Goal: Information Seeking & Learning: Find contact information

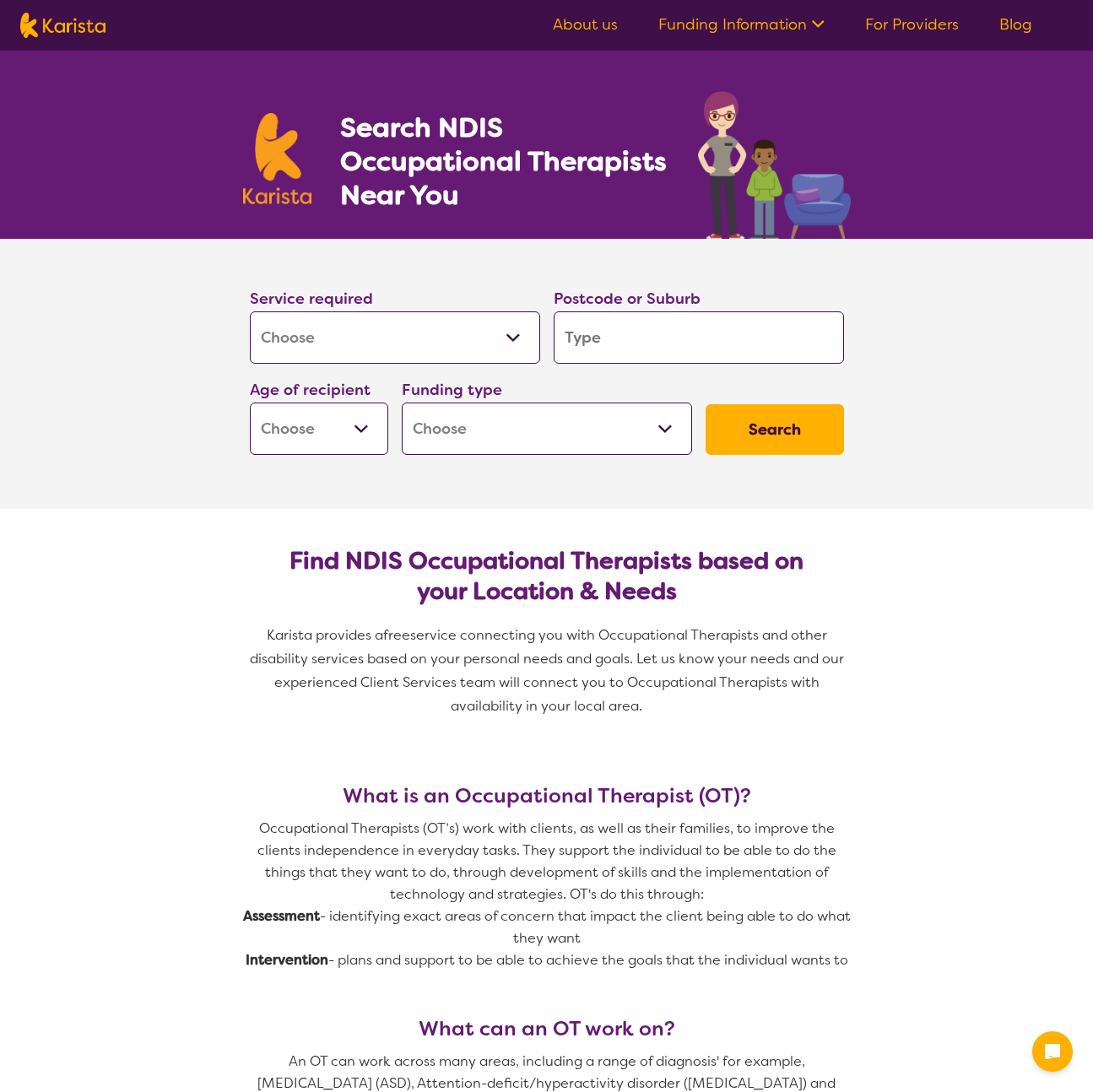
select select "[MEDICAL_DATA]"
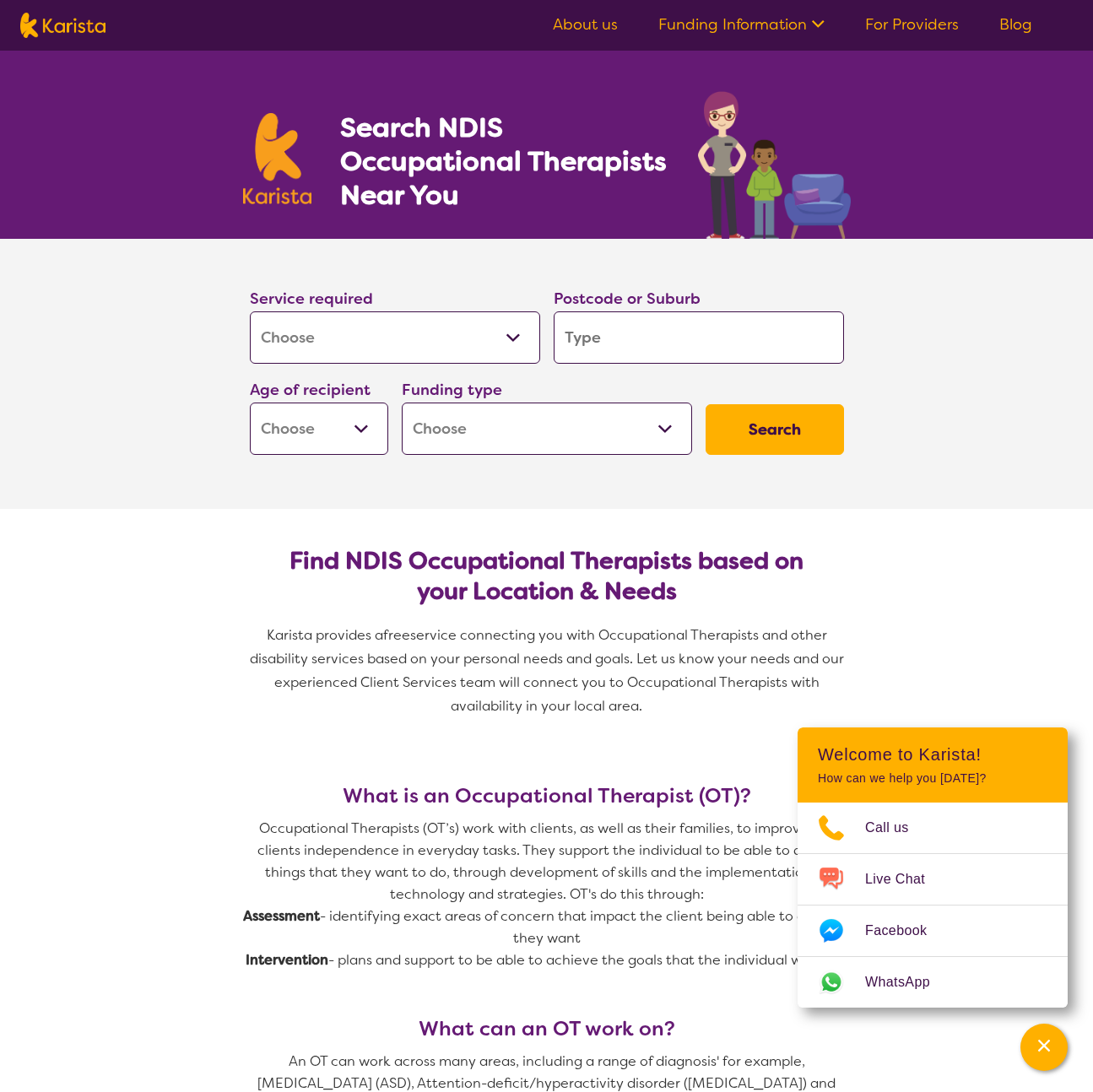
click at [472, 327] on select "Allied Health Assistant Assessment ([MEDICAL_DATA] or [MEDICAL_DATA]) Behaviour…" at bounding box center [394, 337] width 290 height 52
click at [250, 311] on select "Allied Health Assistant Assessment ([MEDICAL_DATA] or [MEDICAL_DATA]) Behaviour…" at bounding box center [394, 337] width 290 height 52
click at [602, 324] on input "search" at bounding box center [698, 337] width 290 height 52
type input "3"
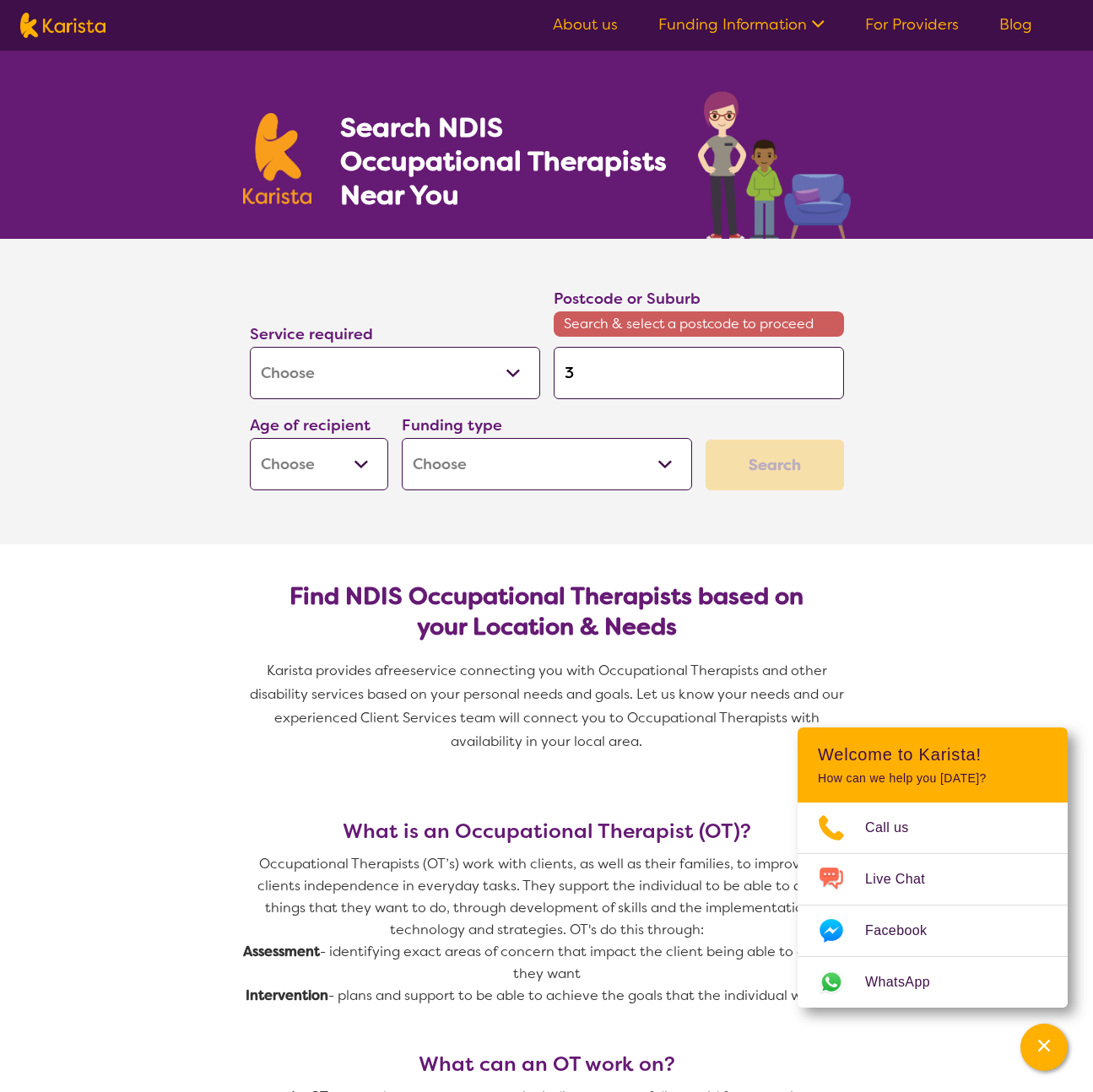
type input "30"
type input "309"
type input "3095"
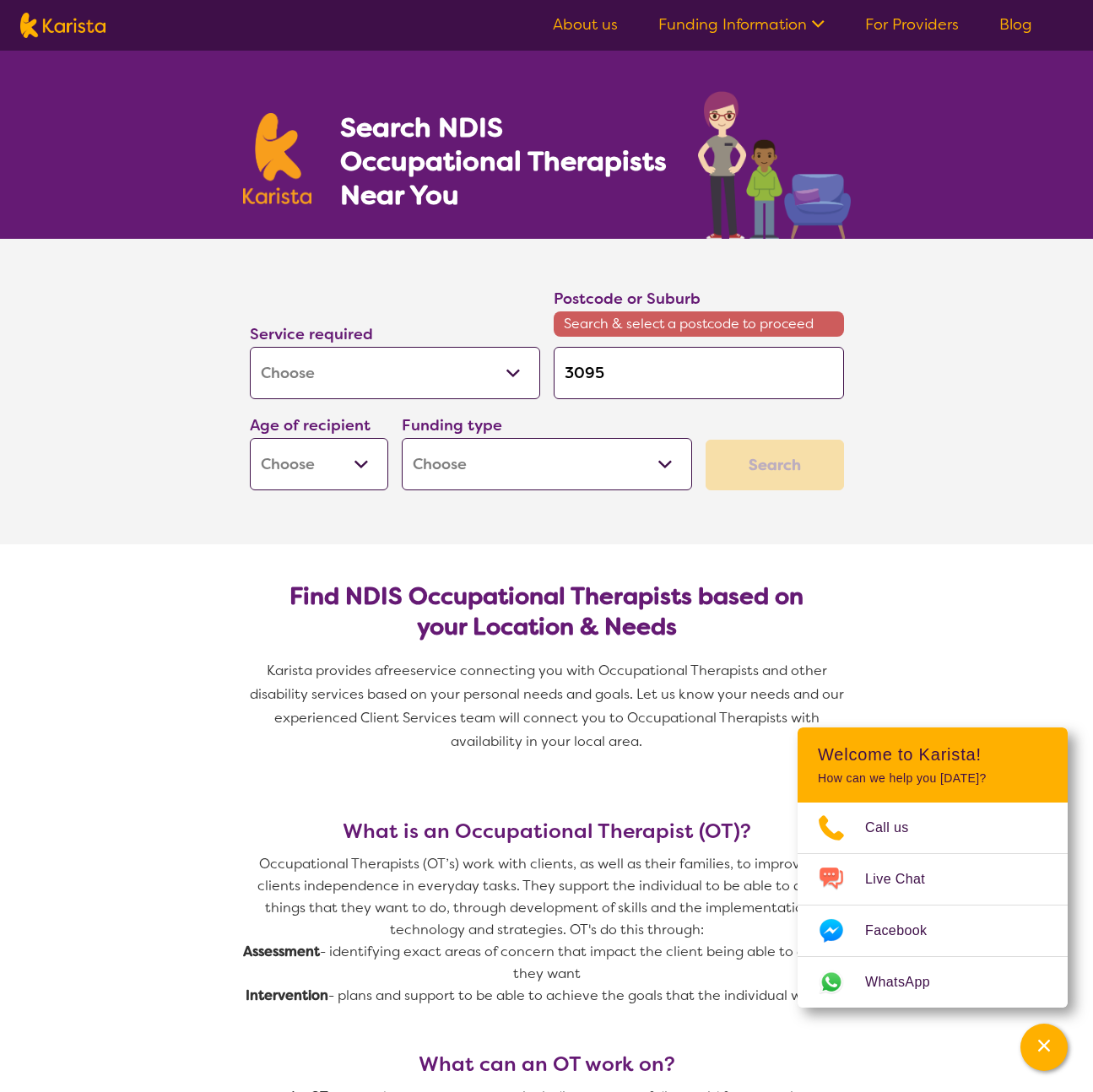
type input "3095"
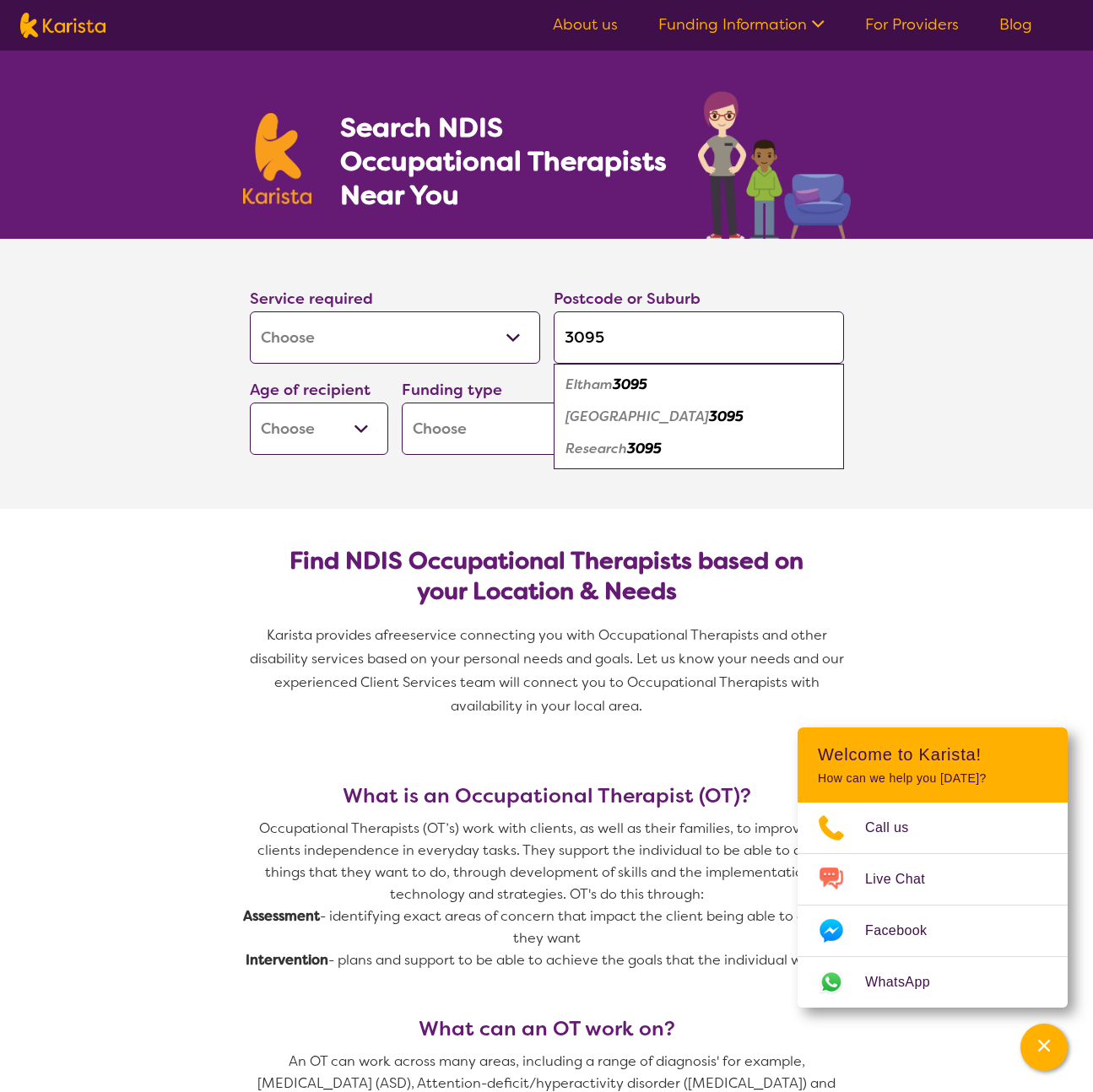
type input "3095"
click at [311, 433] on select "Early Childhood - 0 to 9 Child - 10 to 11 Adolescent - 12 to 17 Adult - 18 to 6…" at bounding box center [318, 428] width 139 height 52
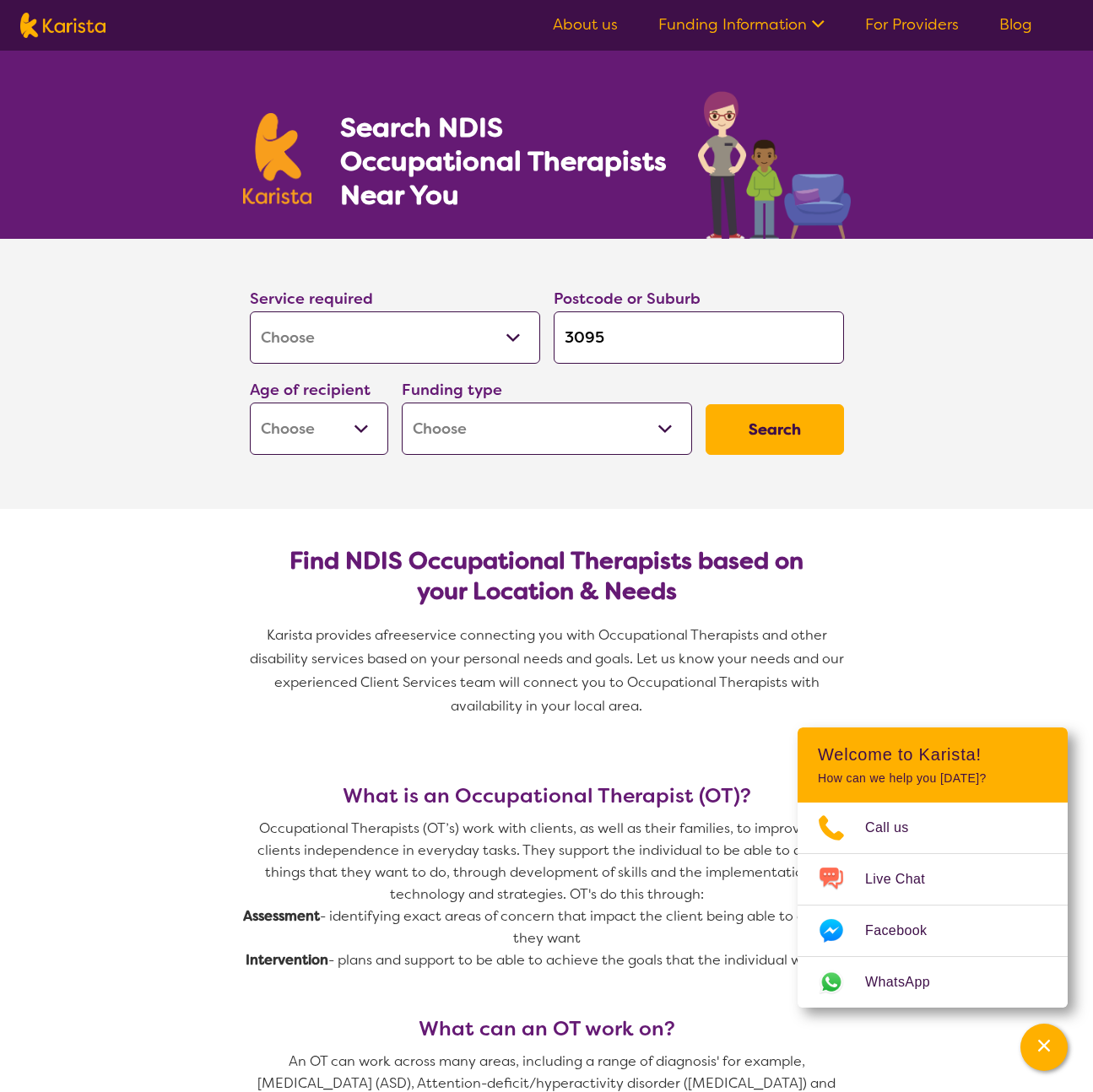
click at [311, 433] on select "Early Childhood - 0 to 9 Child - 10 to 11 Adolescent - 12 to 17 Adult - 18 to 6…" at bounding box center [318, 428] width 139 height 52
click at [250, 402] on select "Early Childhood - 0 to 9 Child - 10 to 11 Adolescent - 12 to 17 Adult - 18 to 6…" at bounding box center [318, 428] width 139 height 52
click at [311, 433] on select "Early Childhood - 0 to 9 Child - 10 to 11 Adolescent - 12 to 17 Adult - 18 to 6…" at bounding box center [318, 428] width 139 height 52
select select "AS"
click at [250, 402] on select "Early Childhood - 0 to 9 Child - 10 to 11 Adolescent - 12 to 17 Adult - 18 to 6…" at bounding box center [318, 428] width 139 height 52
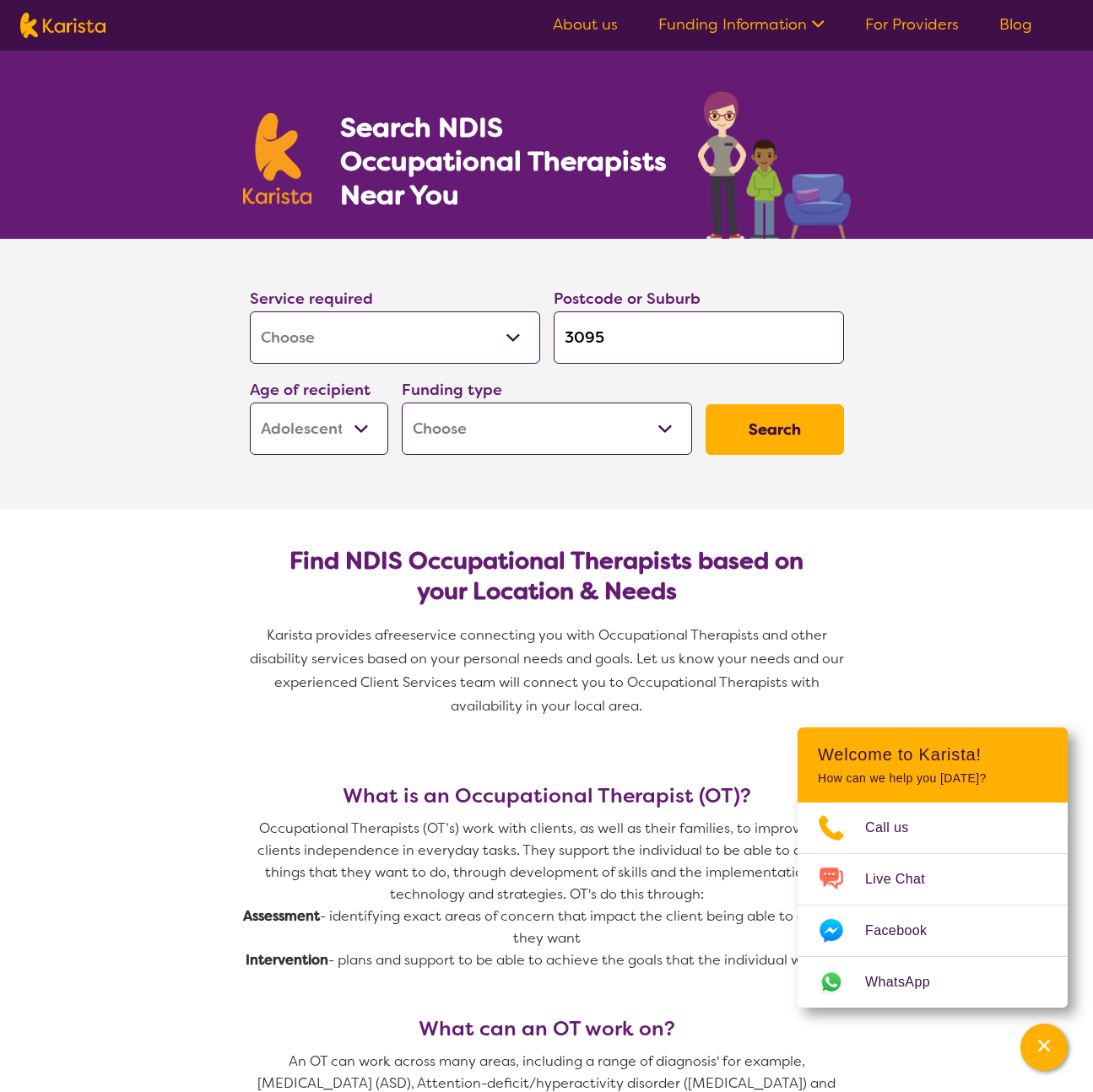
select select "AS"
click at [568, 430] on select "Home Care Package (HCP) National Disability Insurance Scheme (NDIS) I don't know" at bounding box center [546, 428] width 290 height 52
click at [401, 402] on select "Home Care Package (HCP) National Disability Insurance Scheme (NDIS) I don't know" at bounding box center [546, 428] width 290 height 52
click at [568, 430] on select "Home Care Package (HCP) National Disability Insurance Scheme (NDIS) I don't know" at bounding box center [546, 428] width 290 height 52
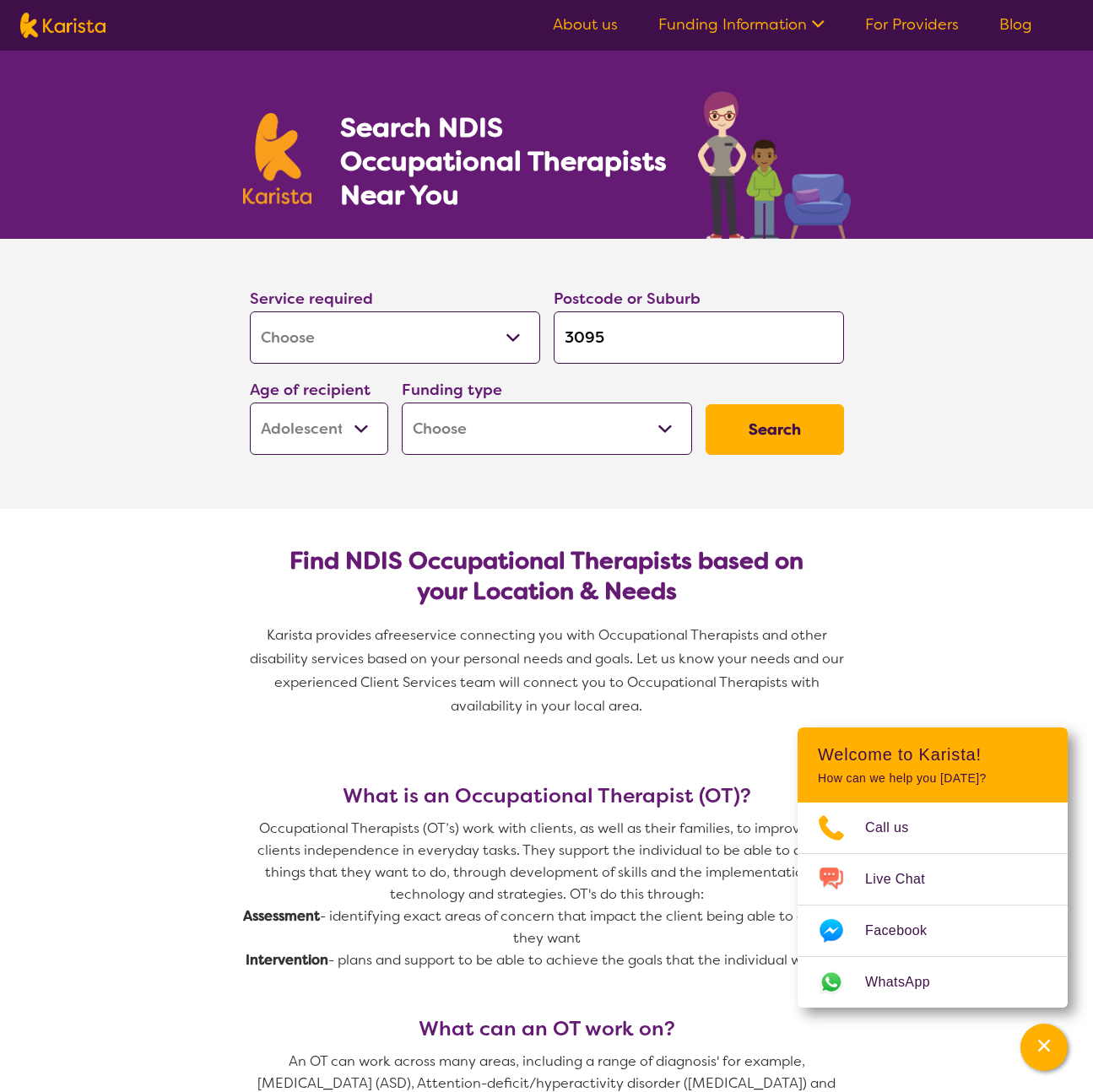
select select "i-don-t-know"
click at [401, 402] on select "Home Care Package (HCP) National Disability Insurance Scheme (NDIS) I don't know" at bounding box center [546, 428] width 290 height 52
select select "i-don-t-know"
click at [746, 443] on button "Search" at bounding box center [775, 429] width 139 height 51
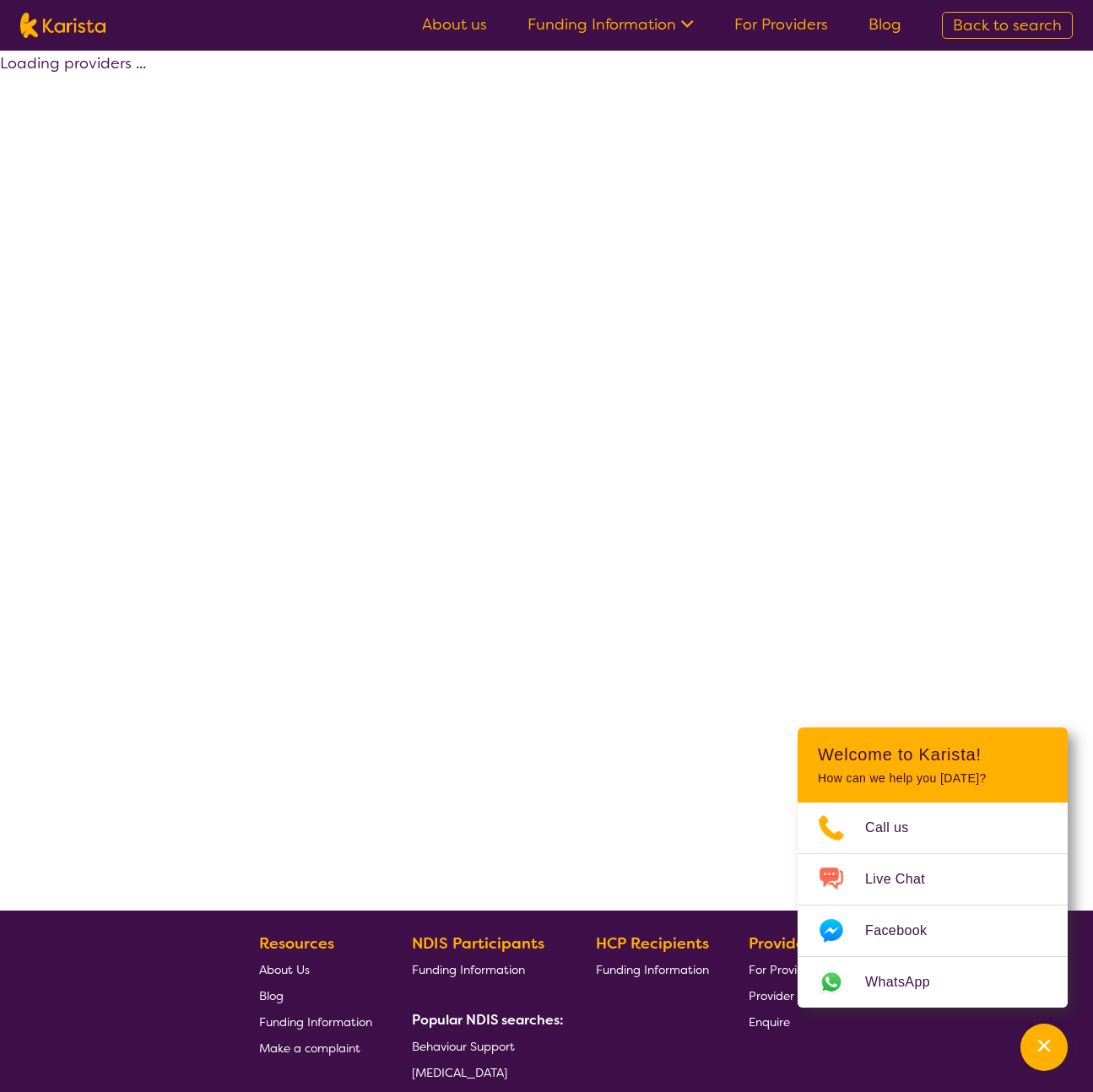
select select "[MEDICAL_DATA]"
select select "AS"
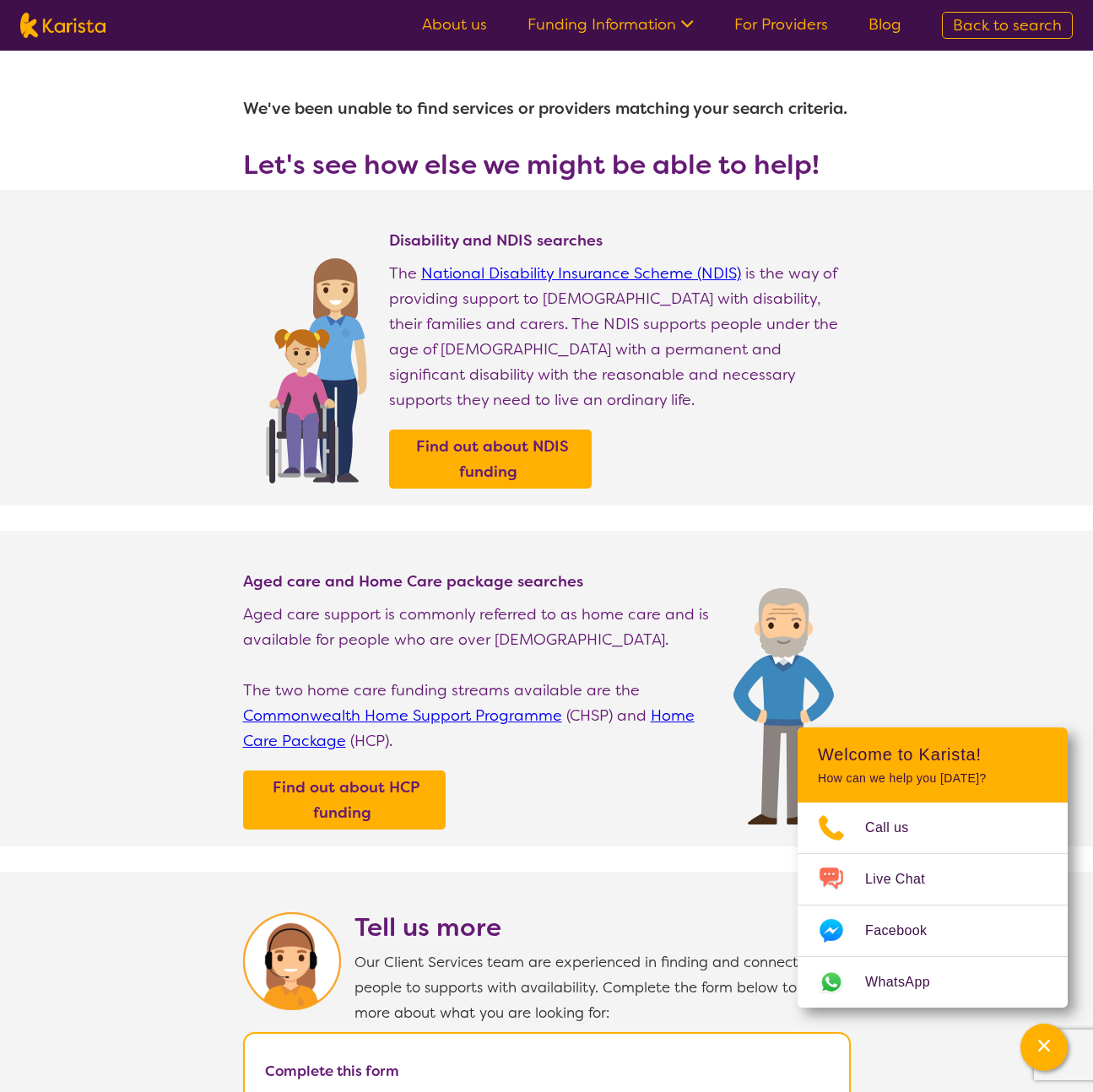
scroll to position [3, 0]
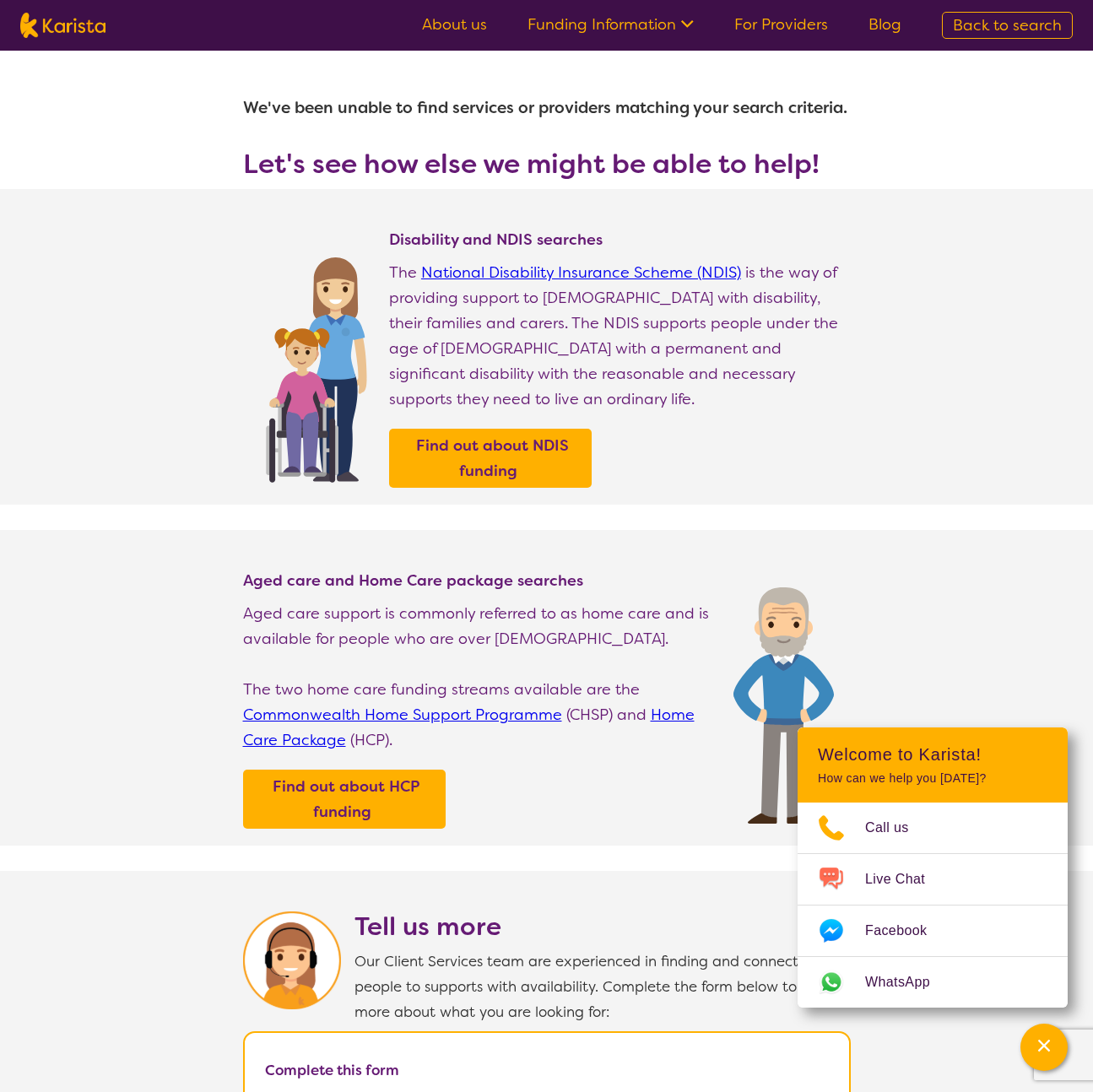
select select "[MEDICAL_DATA]"
select select "AS"
select select "i-don-t-know"
select select "[MEDICAL_DATA]"
select select "AS"
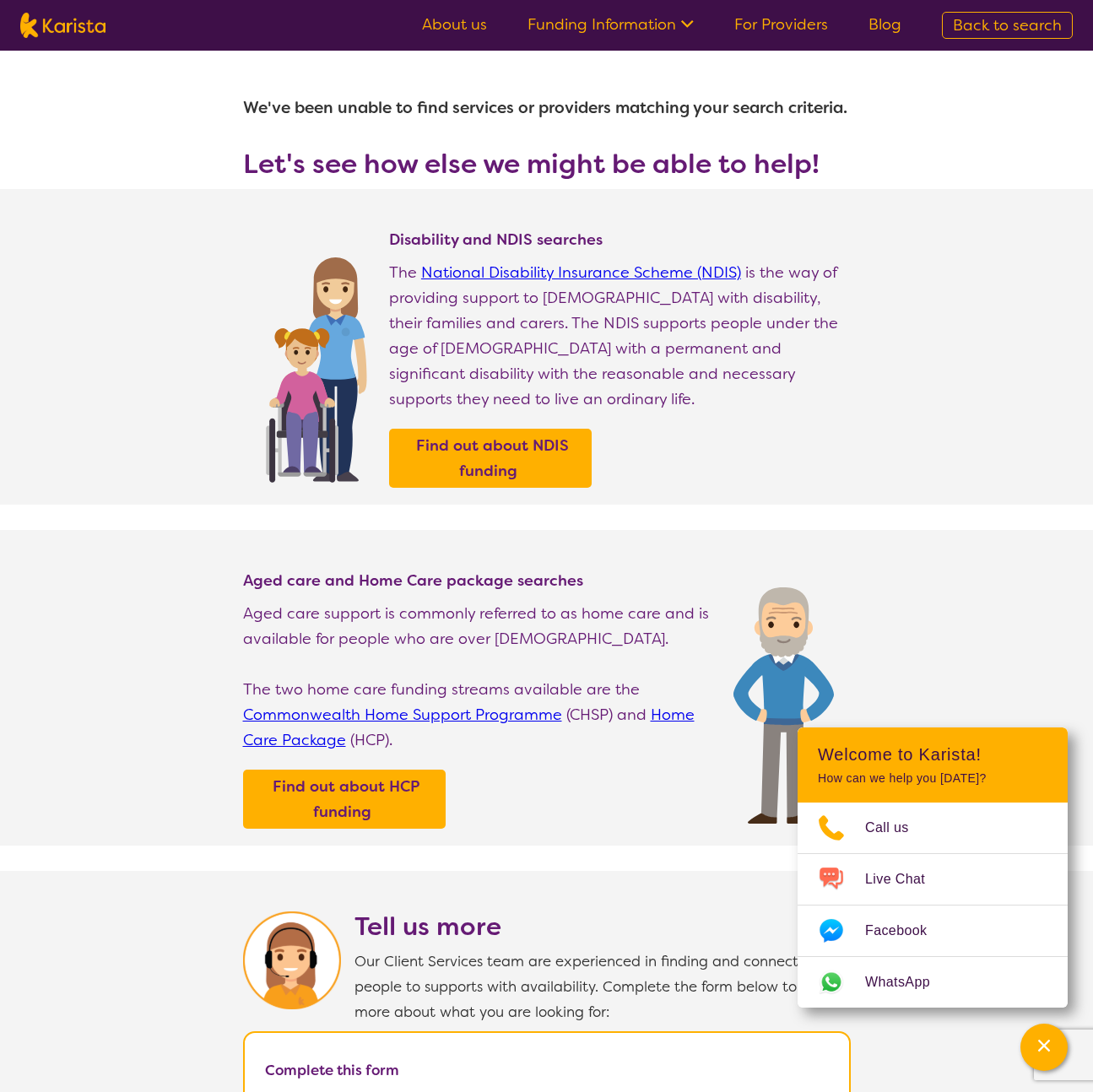
select select "i-don-t-know"
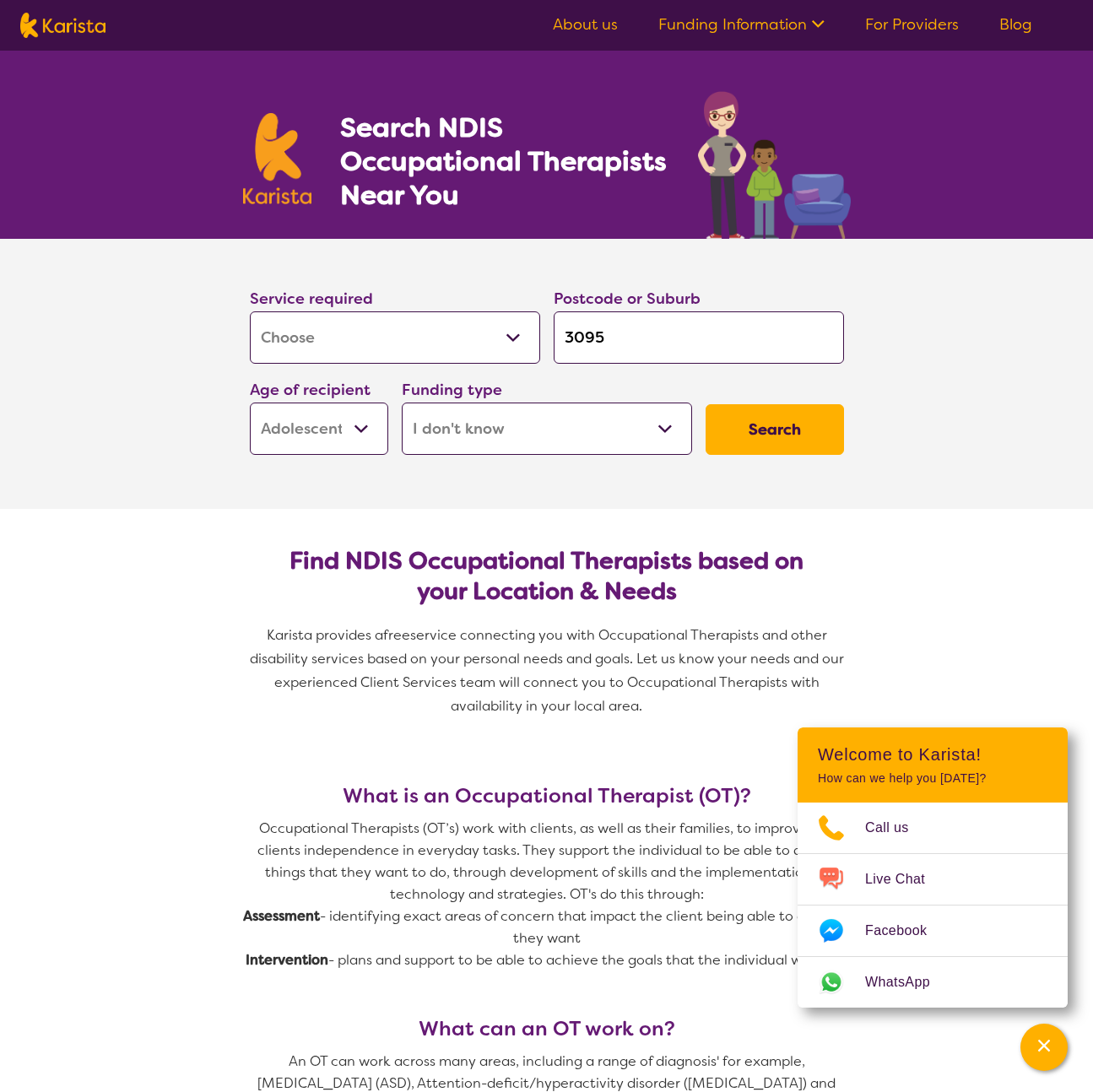
click at [511, 410] on select "Home Care Package (HCP) National Disability Insurance Scheme (NDIS) I don't know" at bounding box center [546, 428] width 290 height 52
select select "NDIS"
click at [401, 402] on select "Home Care Package (HCP) National Disability Insurance Scheme (NDIS) I don't know" at bounding box center [546, 428] width 290 height 52
select select "NDIS"
click at [765, 425] on button "Search" at bounding box center [775, 429] width 139 height 51
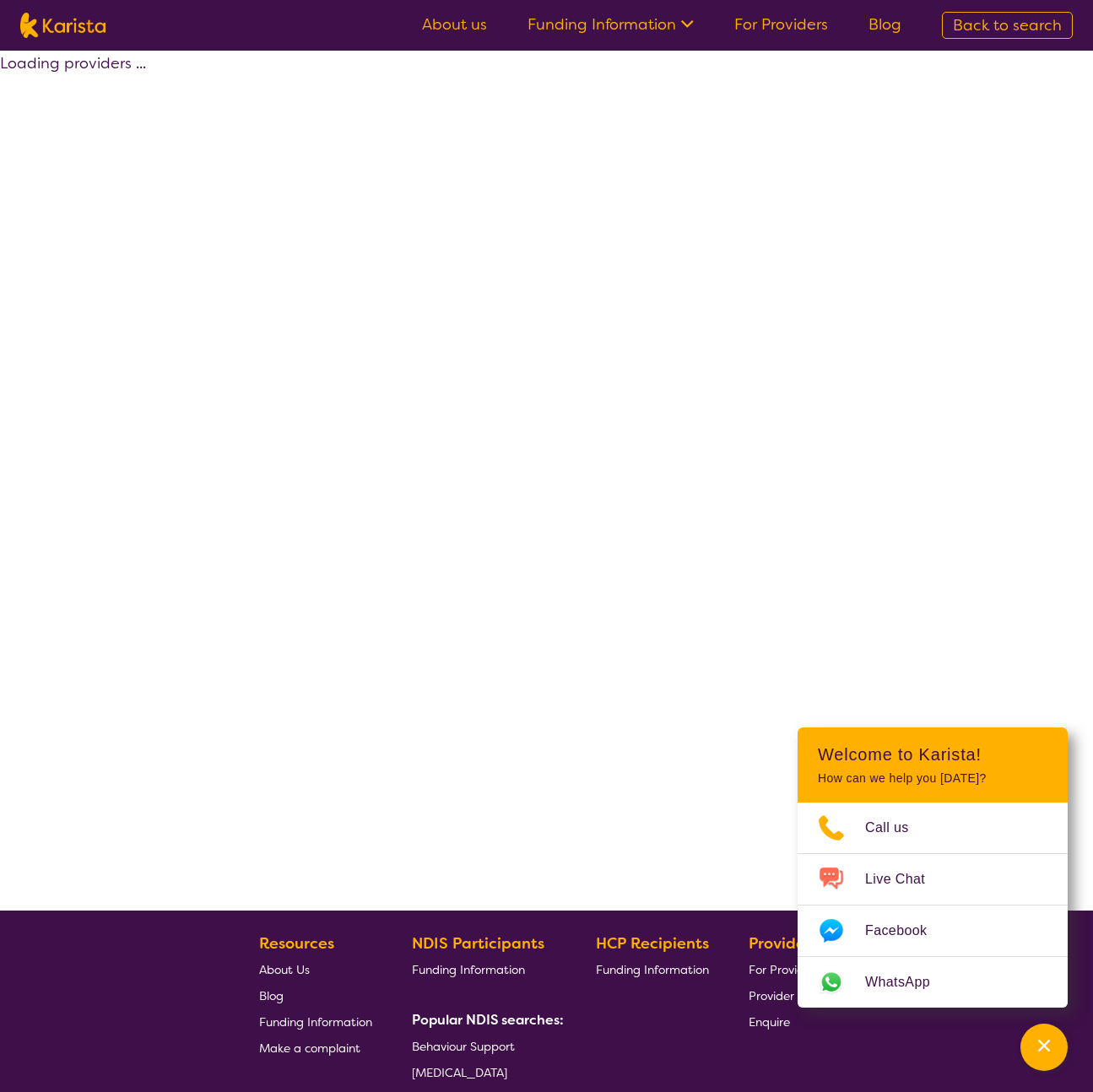
click at [765, 425] on div "Loading providers ..." at bounding box center [546, 480] width 1093 height 859
select select "by_score"
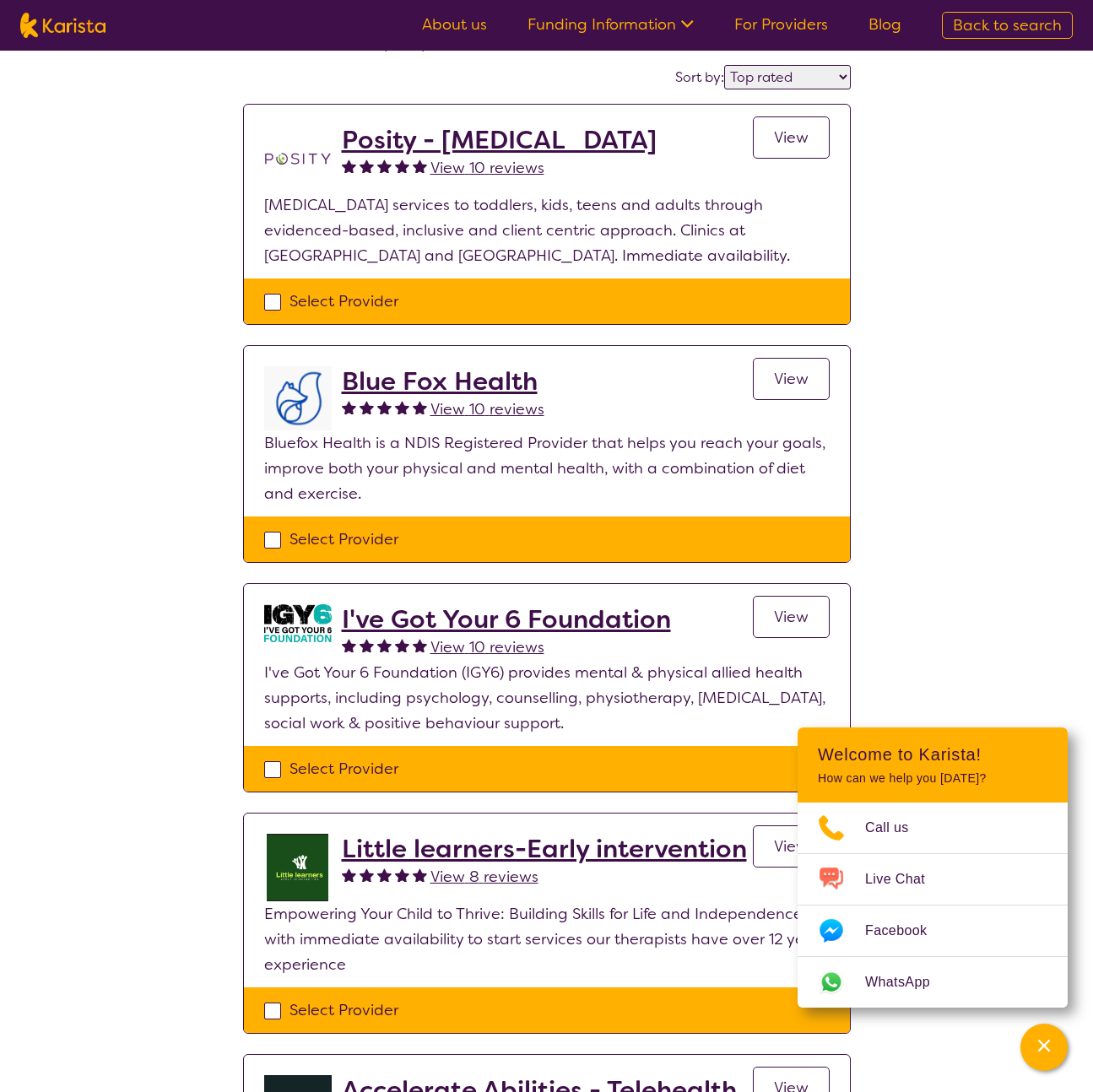
scroll to position [131, 0]
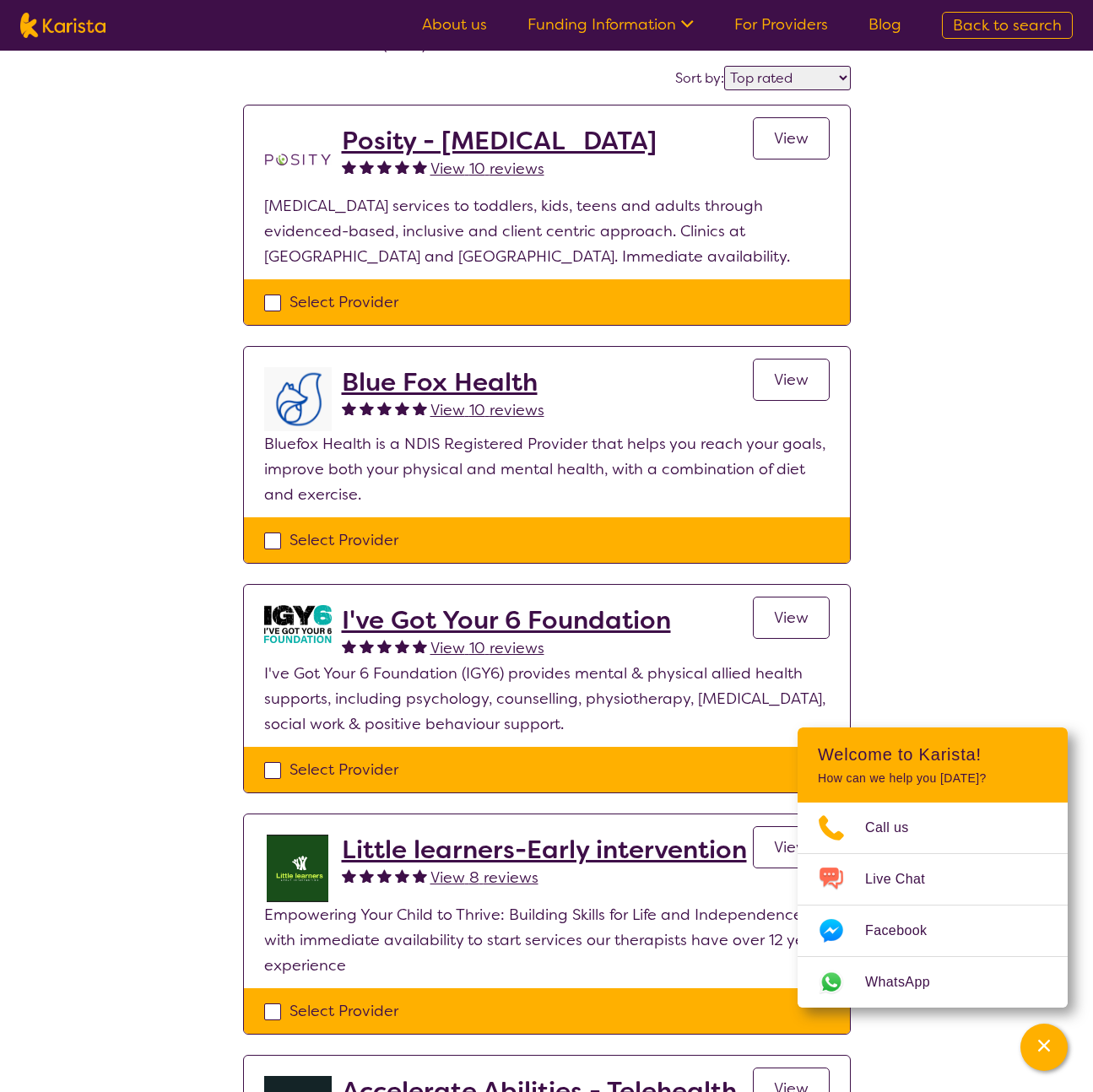
click at [647, 153] on h2 "Posity - [MEDICAL_DATA]" at bounding box center [498, 141] width 314 height 30
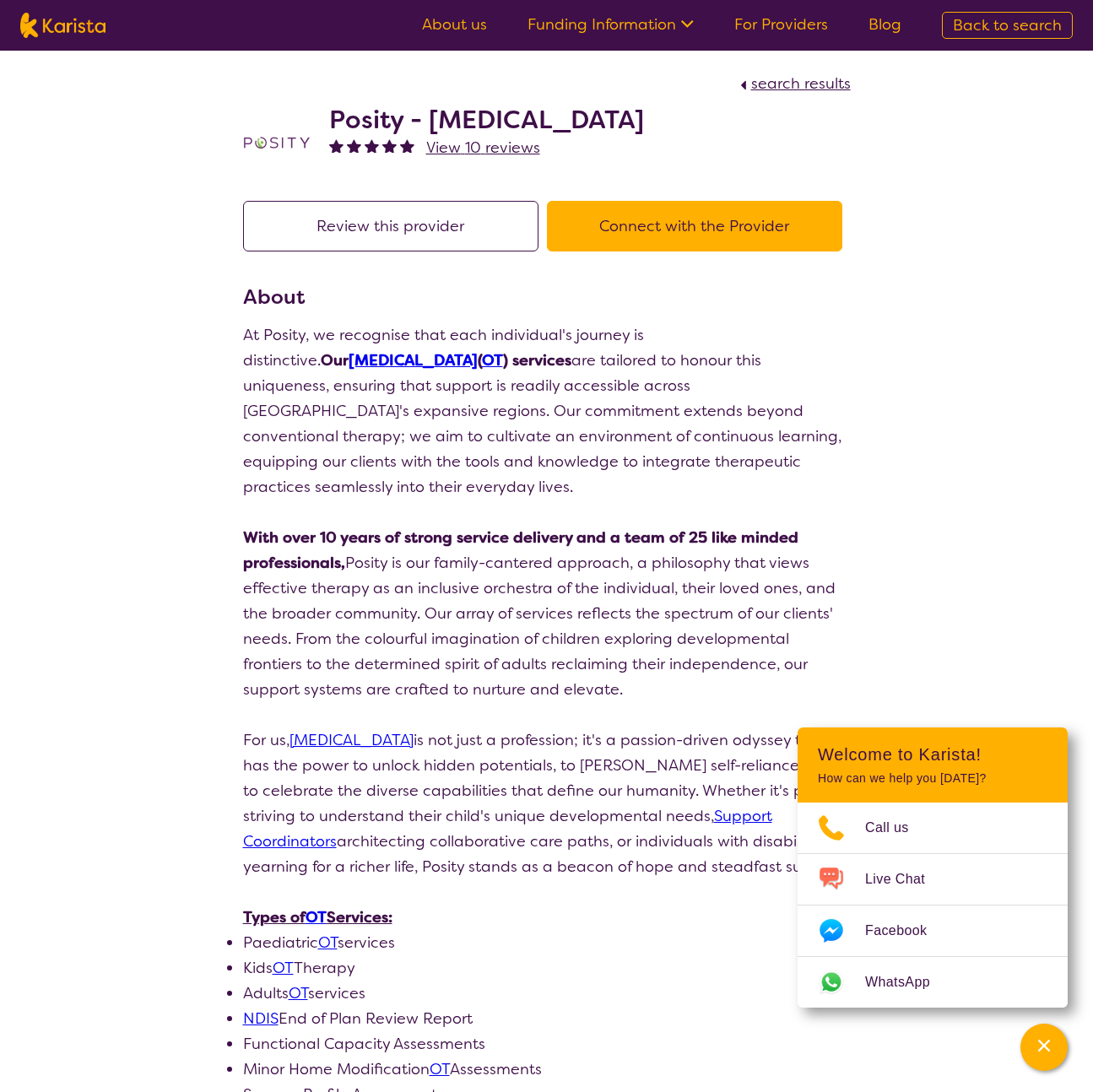
click at [694, 450] on p "At Posity, we recognise that each individual's journey is distinctive. Our [MED…" at bounding box center [546, 410] width 608 height 177
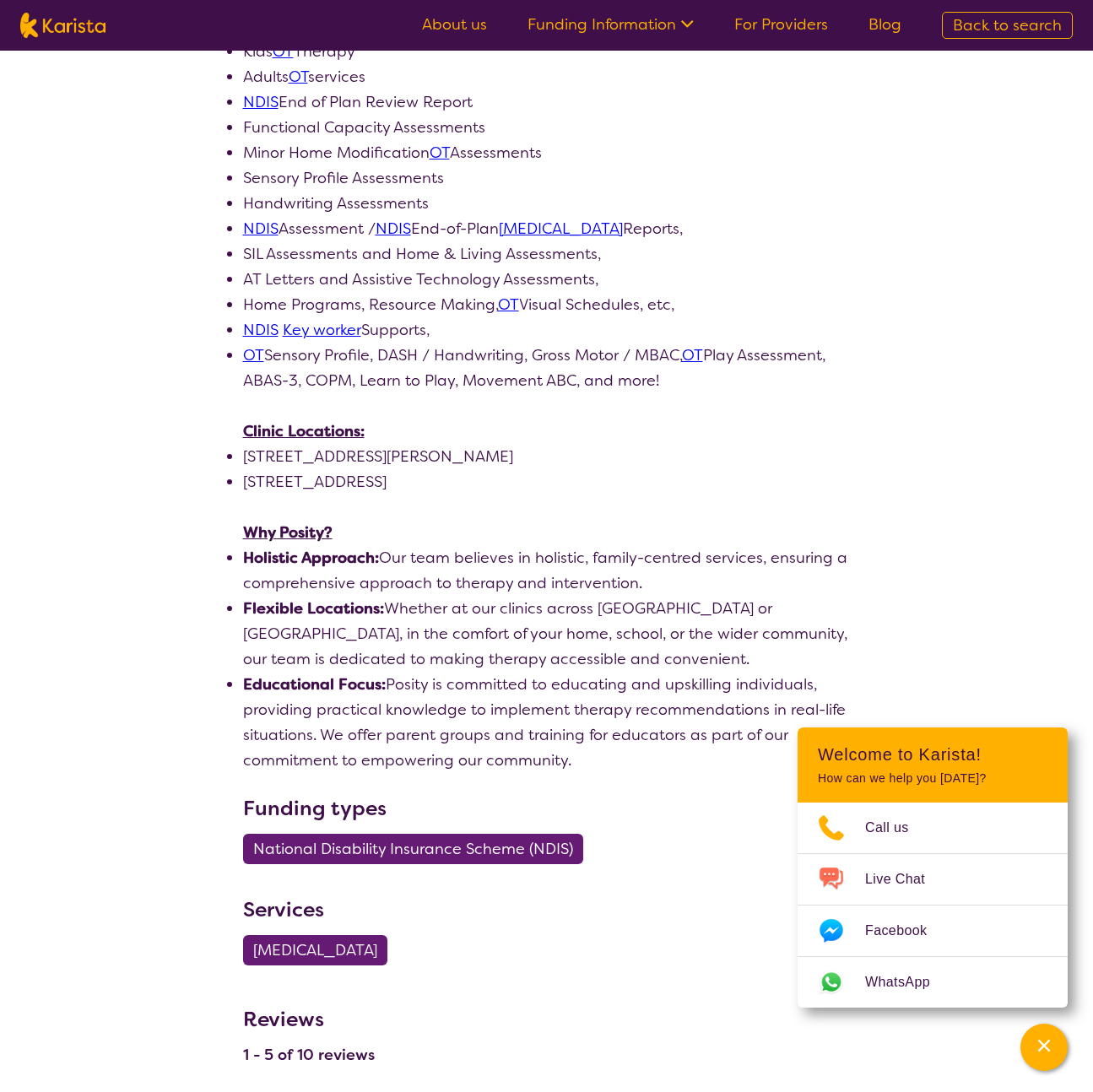
scroll to position [915, 0]
click at [676, 470] on li "[STREET_ADDRESS]" at bounding box center [546, 482] width 608 height 25
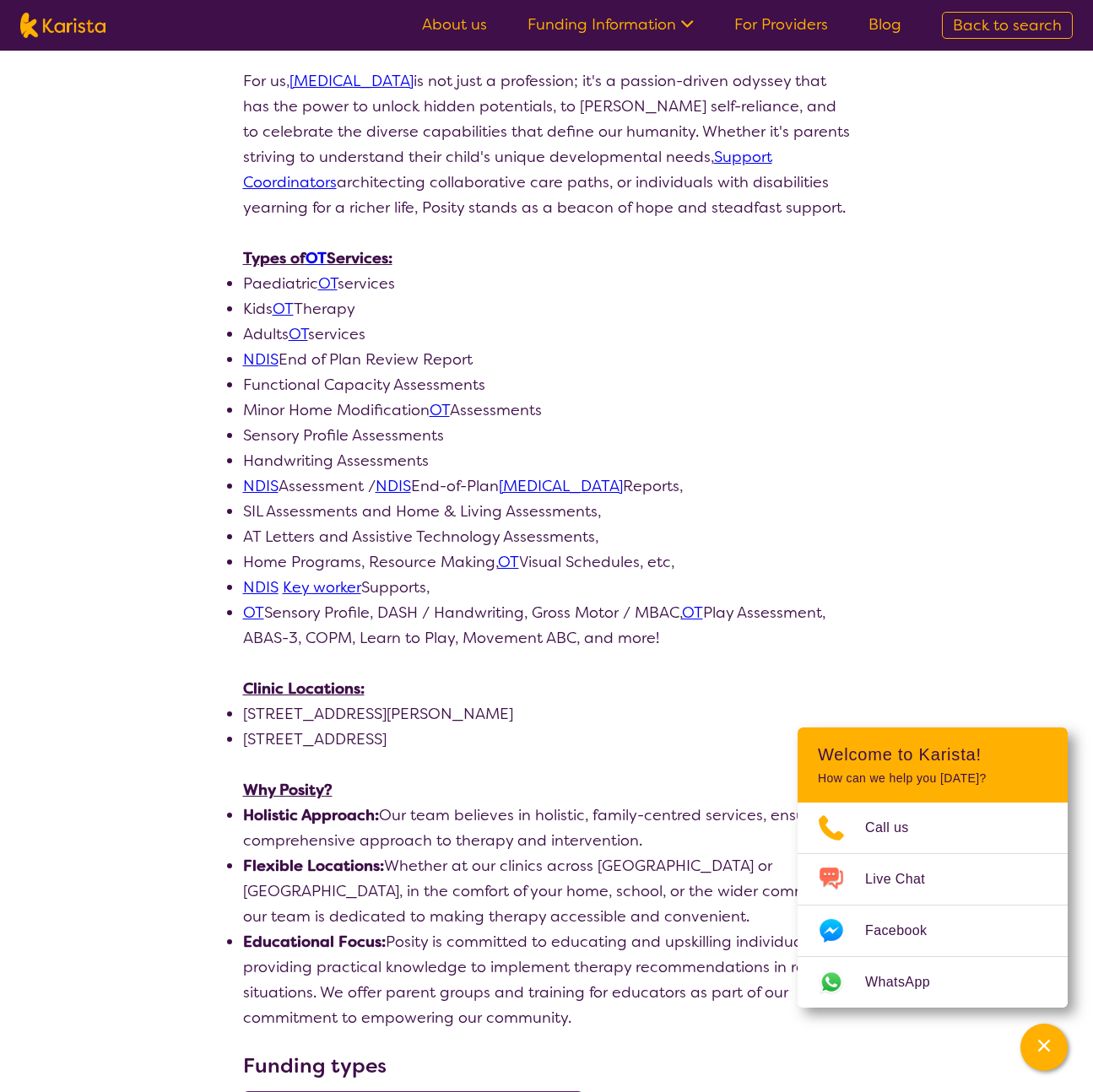
scroll to position [656, 0]
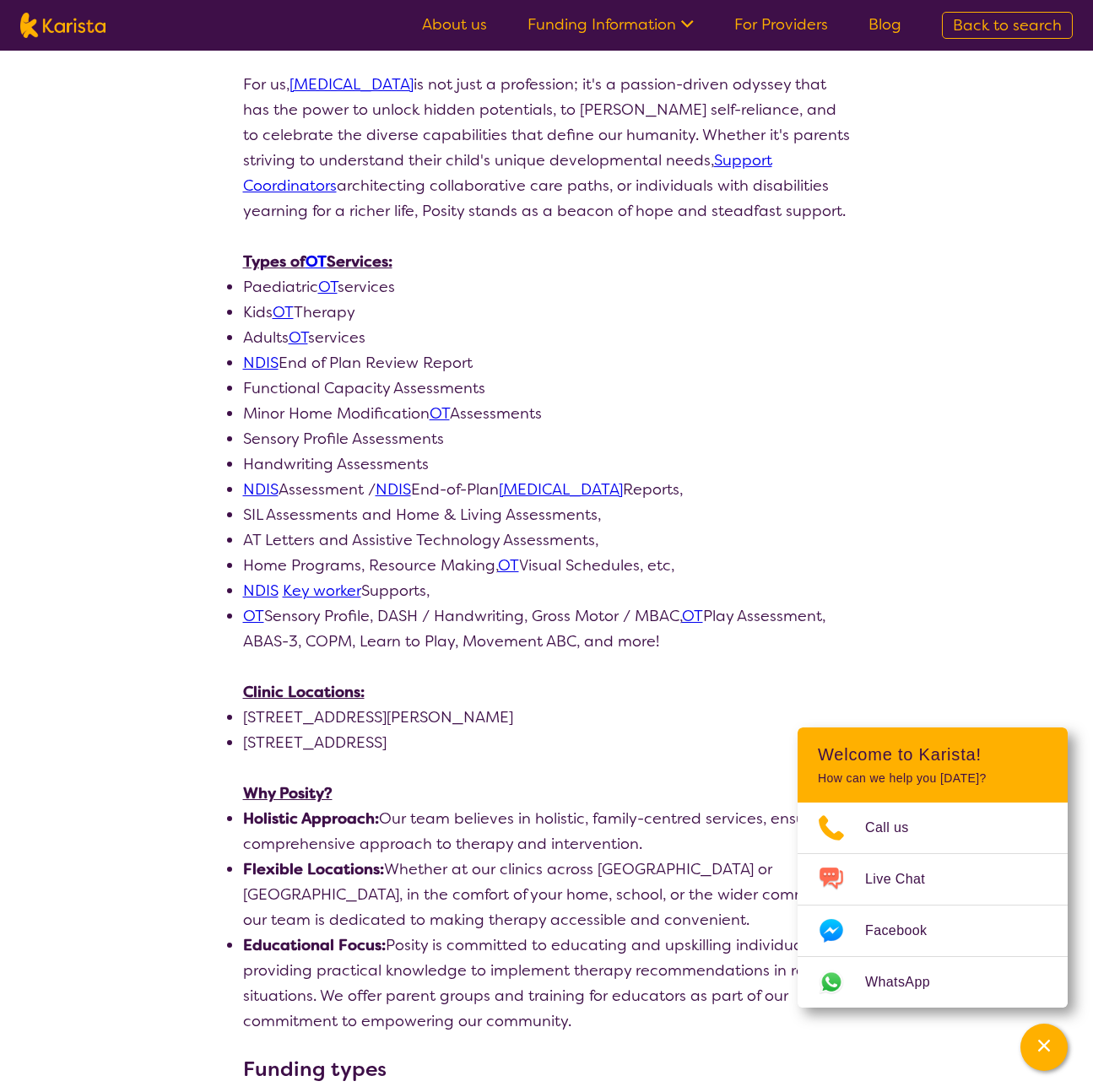
click at [492, 375] on li "Functional Capacity Assessments" at bounding box center [546, 387] width 608 height 25
drag, startPoint x: 492, startPoint y: 363, endPoint x: 255, endPoint y: 356, distance: 237.1
click at [255, 375] on li "Functional Capacity Assessments" at bounding box center [546, 387] width 608 height 25
click at [597, 375] on li "Functional Capacity Assessments" at bounding box center [546, 387] width 608 height 25
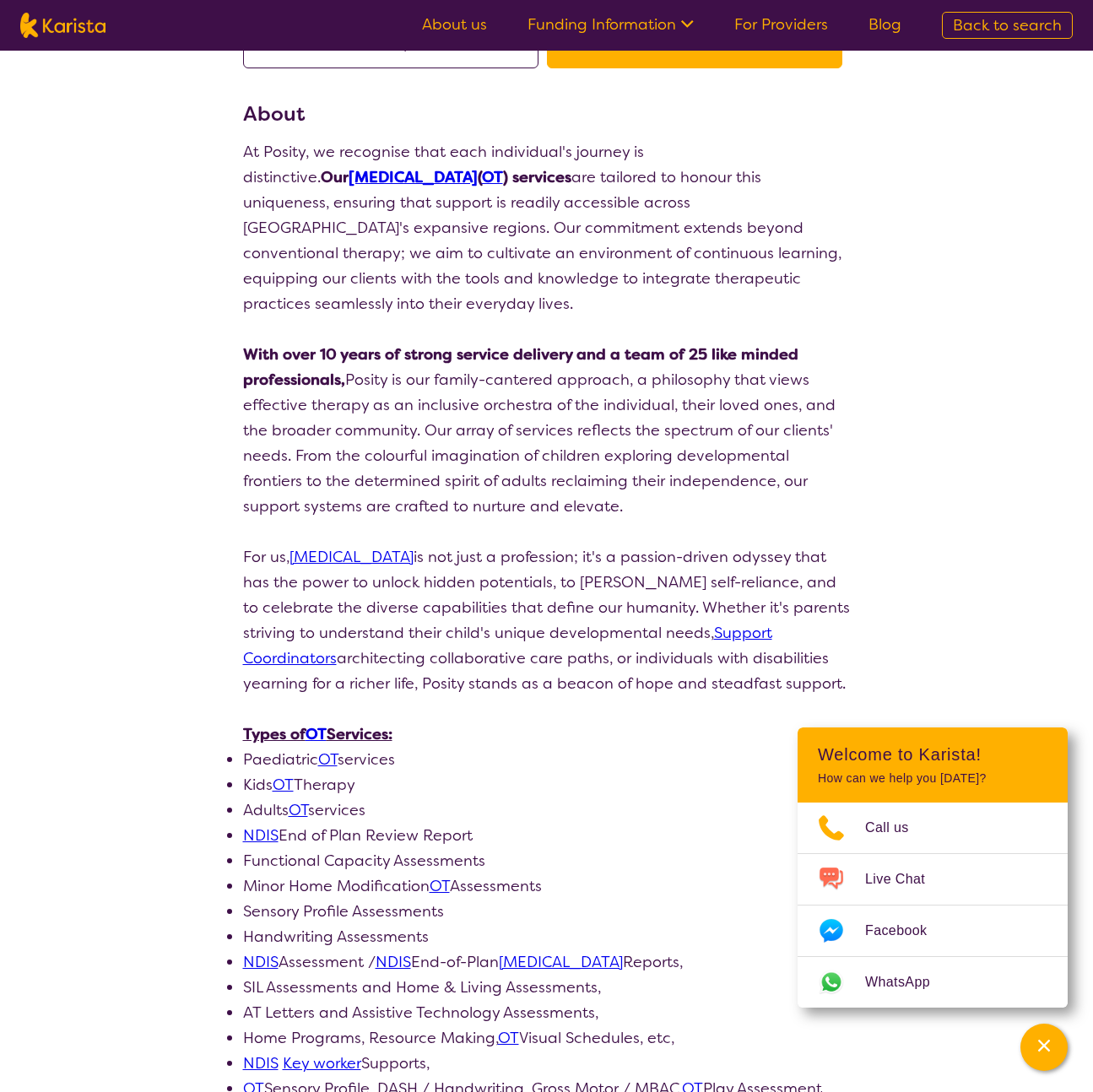
scroll to position [0, 0]
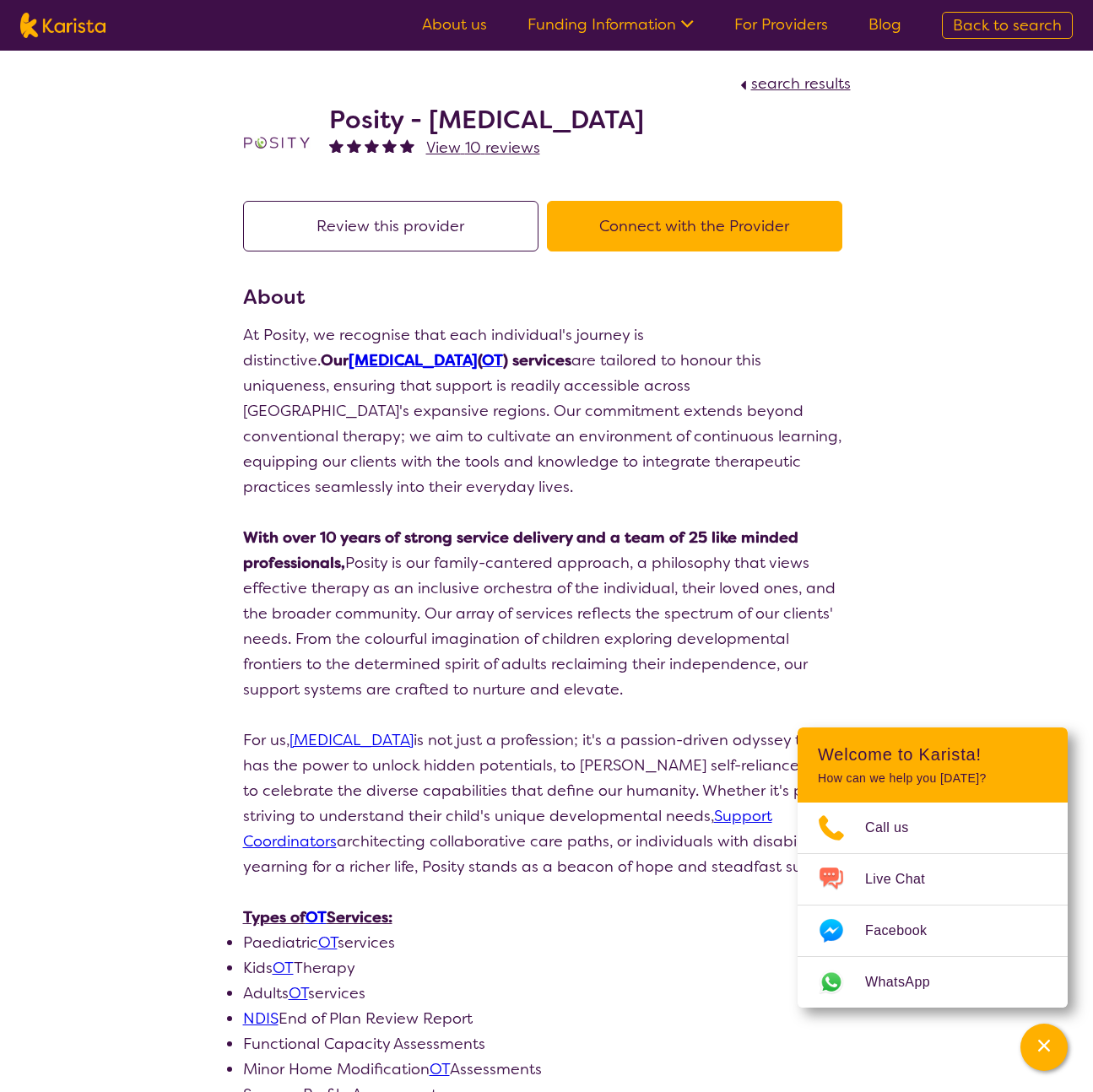
scroll to position [131, 0]
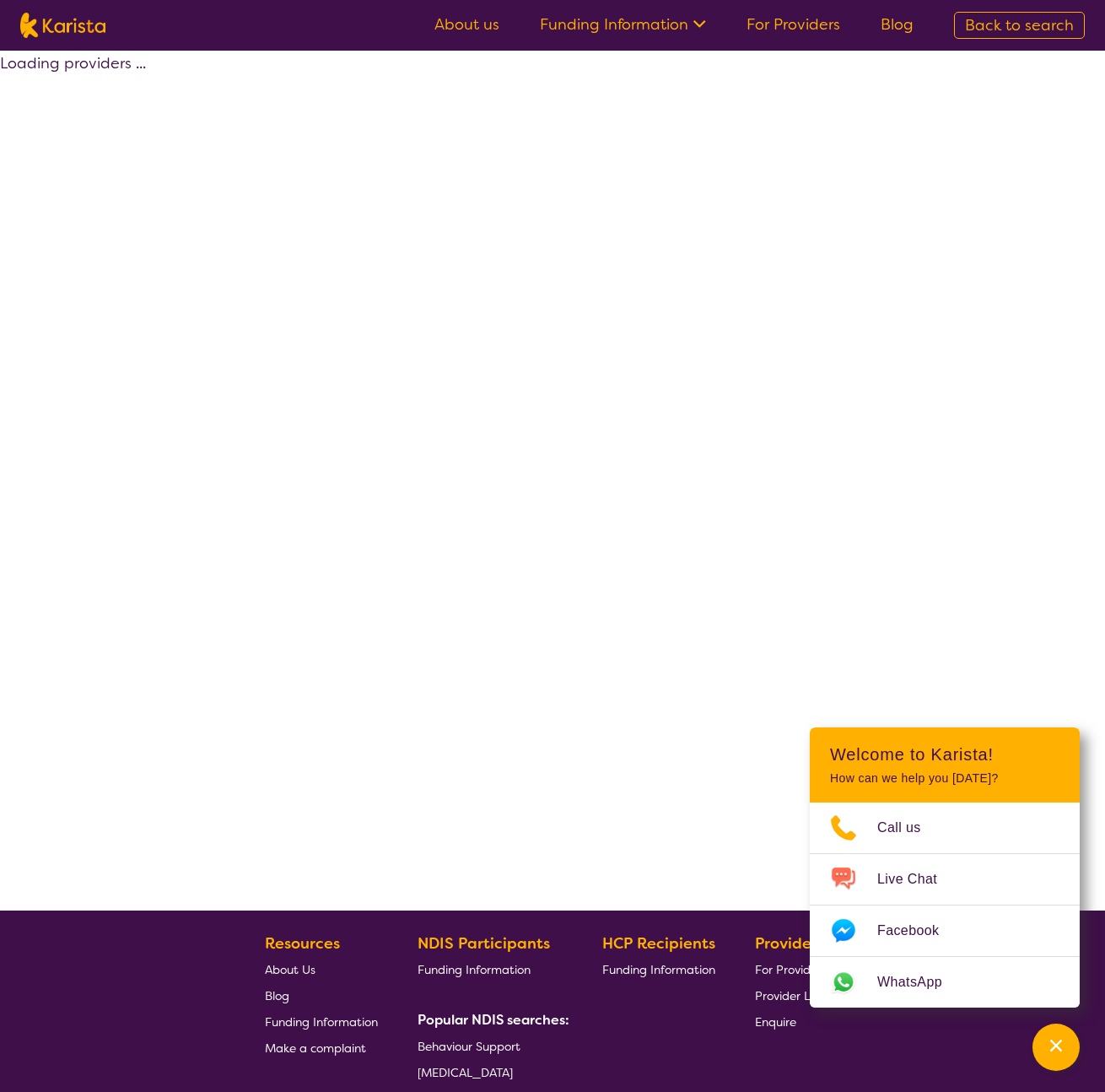
select select "[MEDICAL_DATA]"
select select "AS"
select select "NDIS"
select select "[MEDICAL_DATA]"
select select "AS"
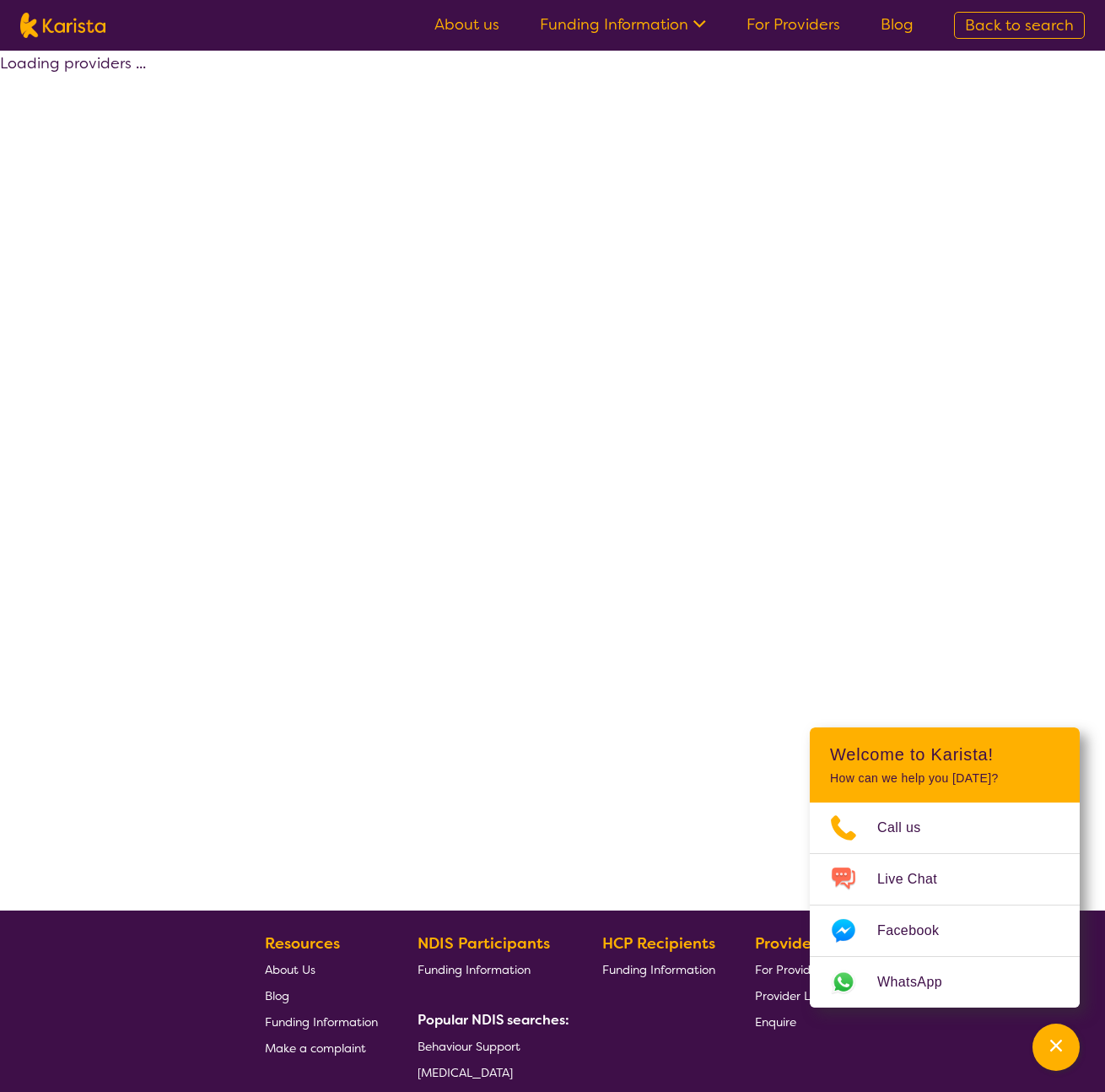
select select "NDIS"
